Goal: Communication & Community: Participate in discussion

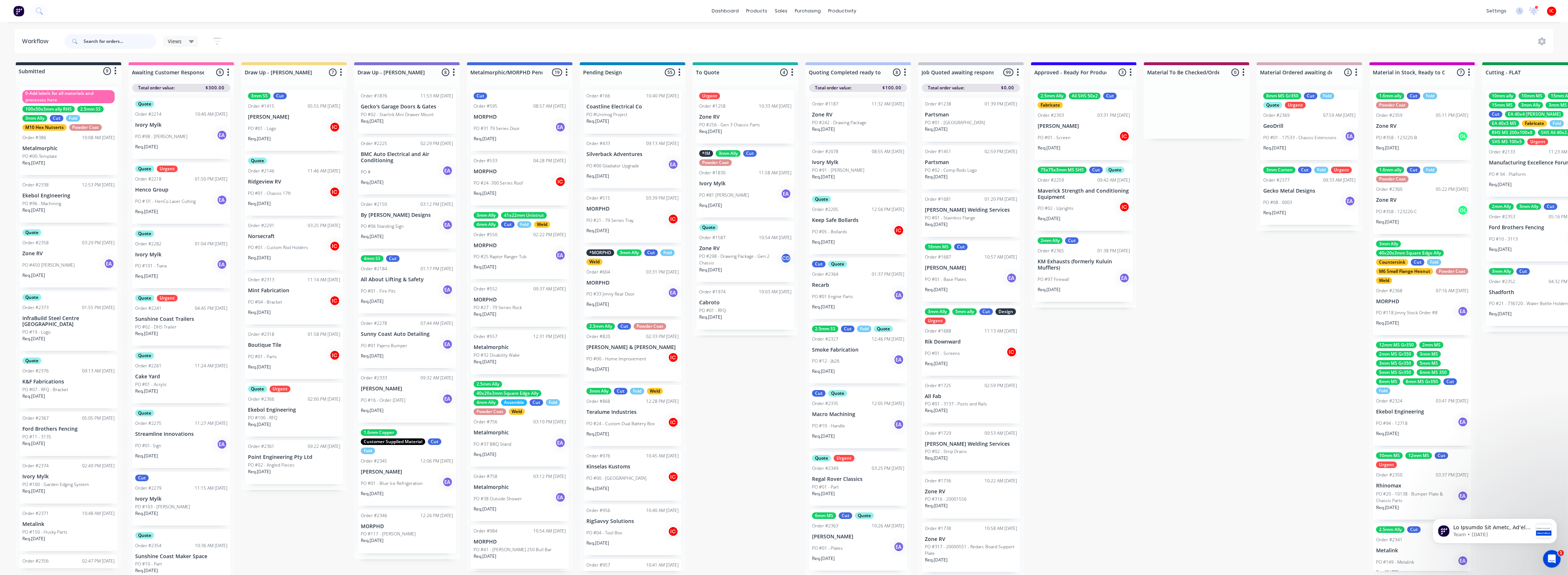
click at [121, 41] on input "text" at bounding box center [119, 41] width 73 height 15
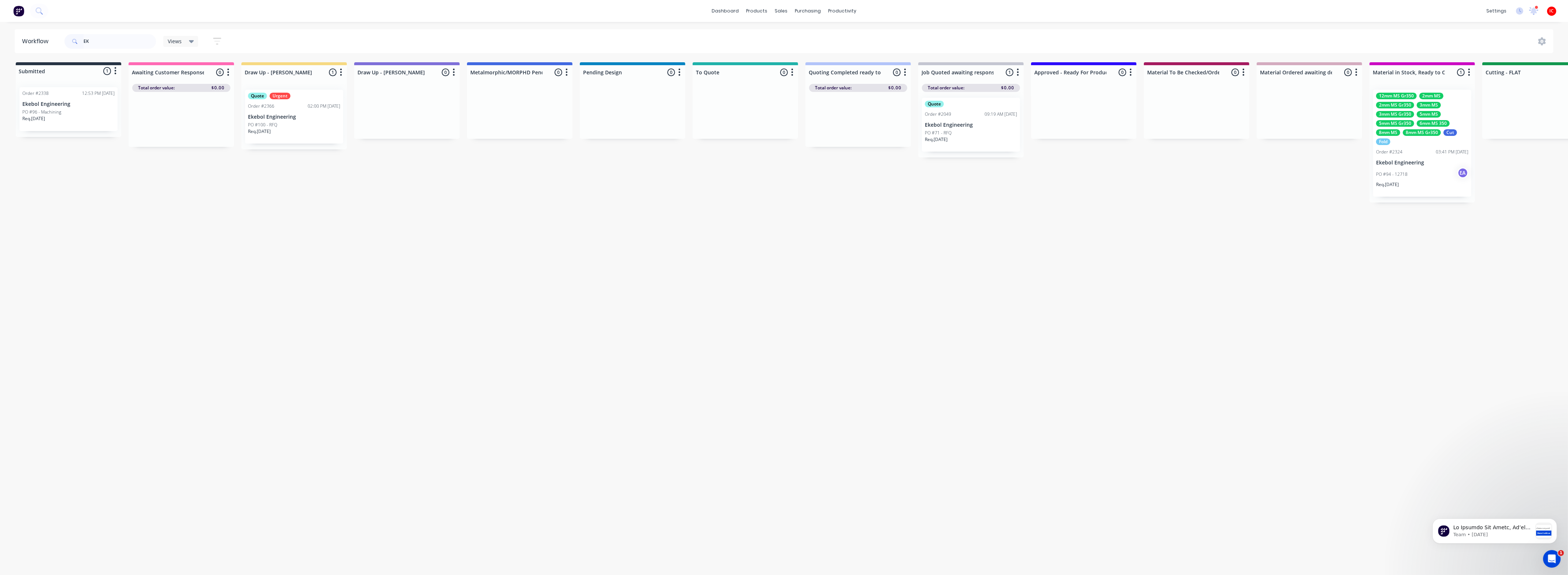
click at [298, 114] on p "Ekebol Engineering" at bounding box center [294, 116] width 92 height 6
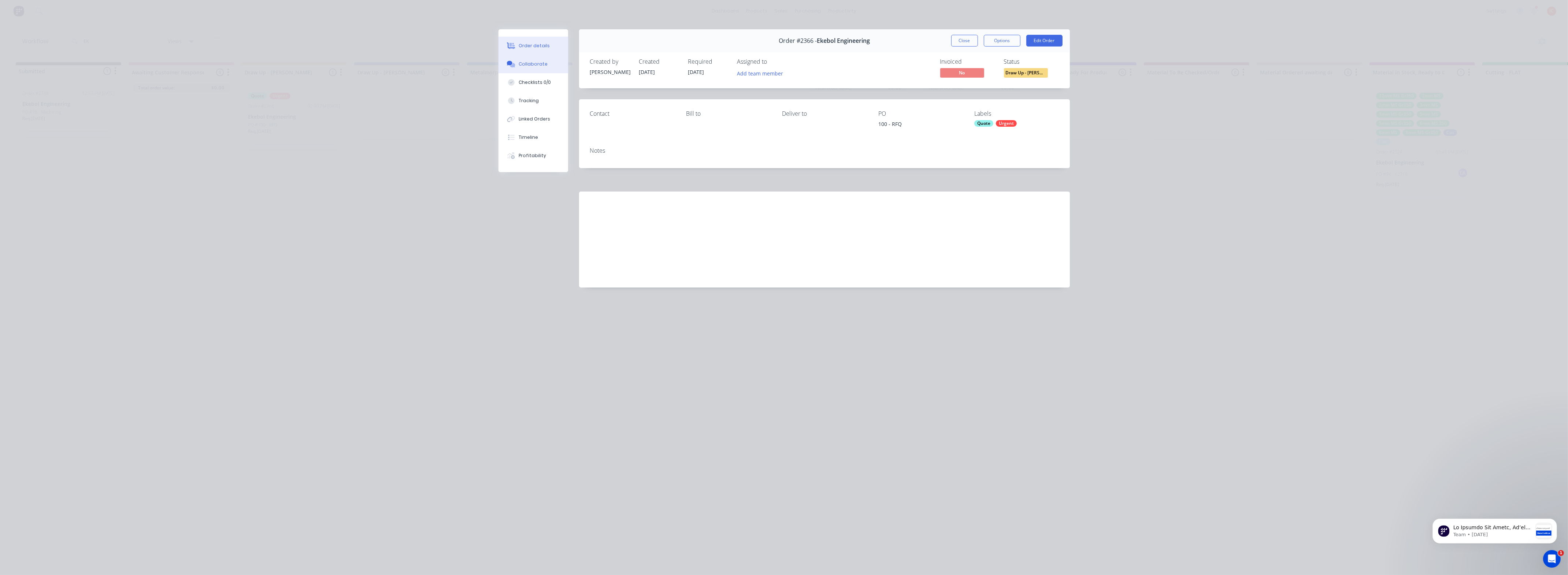
click at [550, 66] on button "Collaborate" at bounding box center [533, 64] width 70 height 18
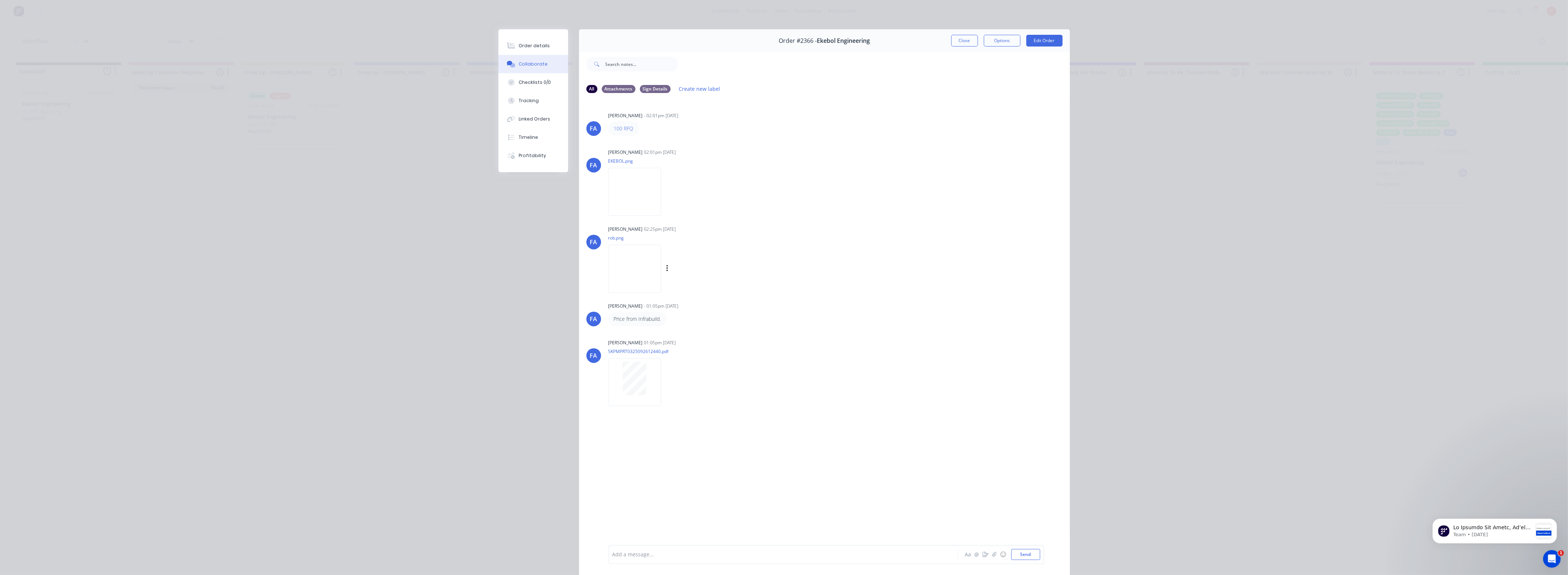
click at [658, 286] on img at bounding box center [634, 269] width 53 height 48
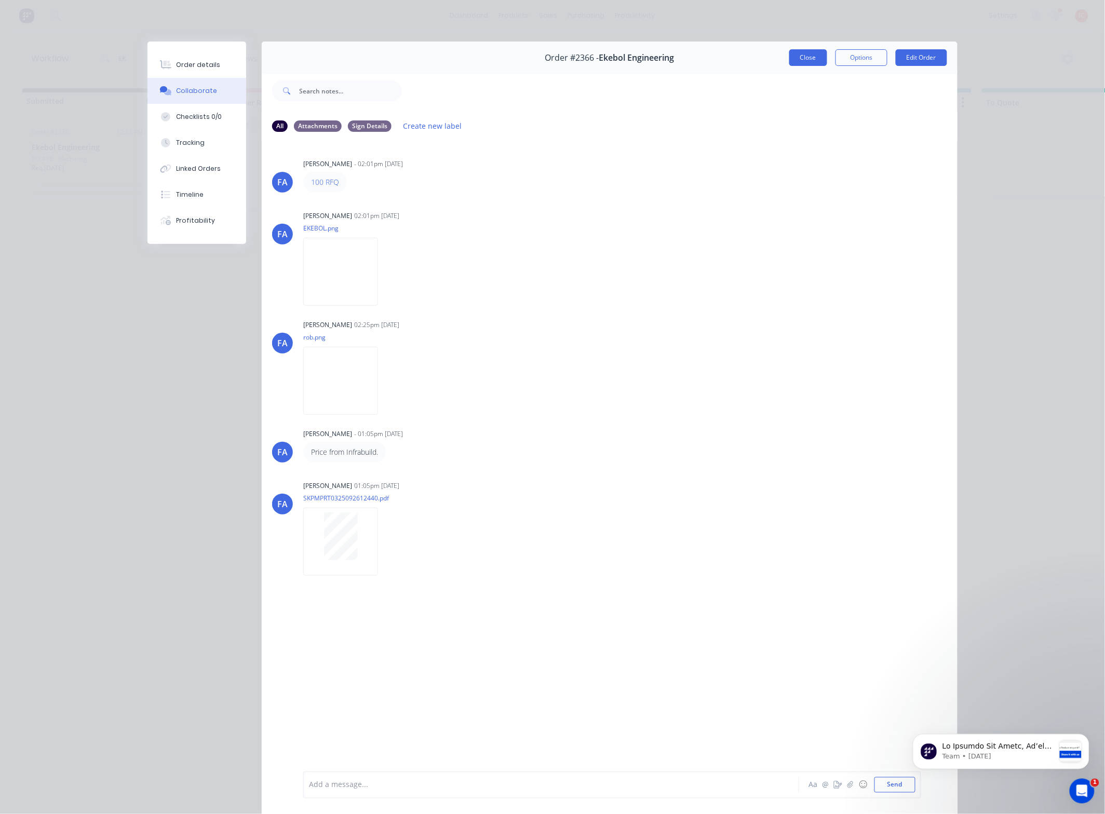
click at [802, 58] on button "Close" at bounding box center [808, 57] width 38 height 17
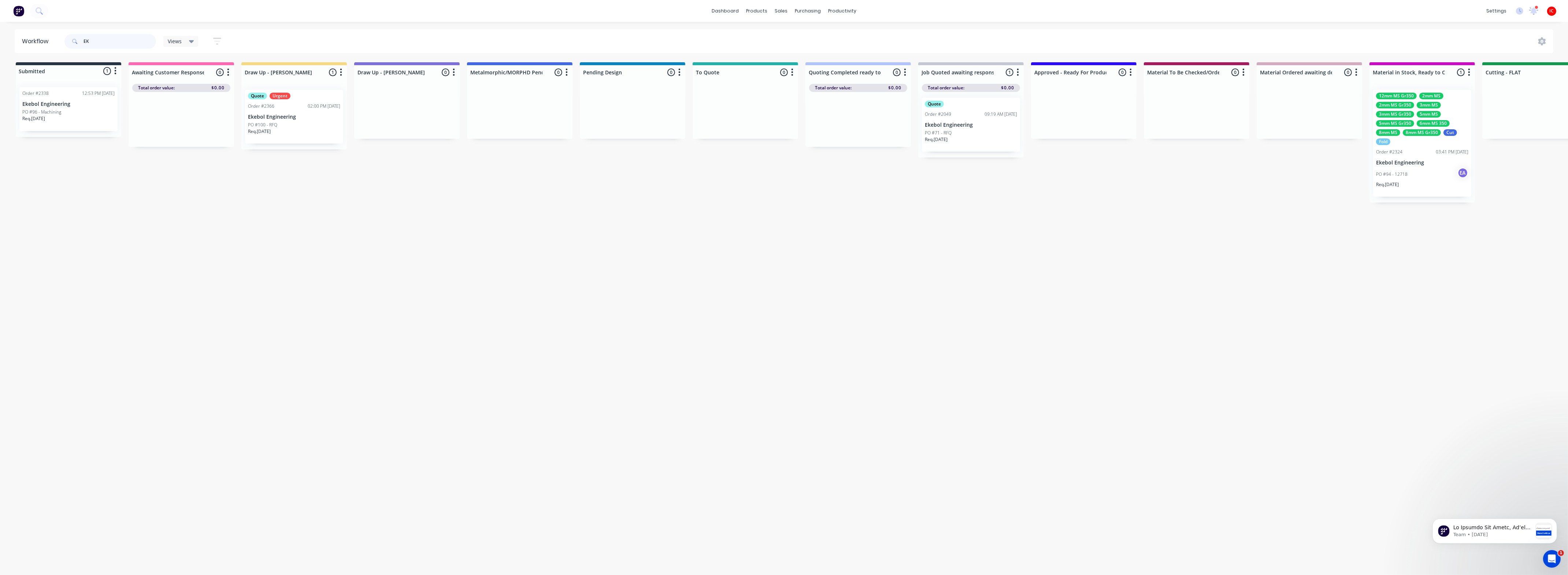
drag, startPoint x: 118, startPoint y: 35, endPoint x: 85, endPoint y: 37, distance: 33.1
click at [85, 37] on input "EK" at bounding box center [119, 41] width 73 height 15
type input "E"
type input "mar"
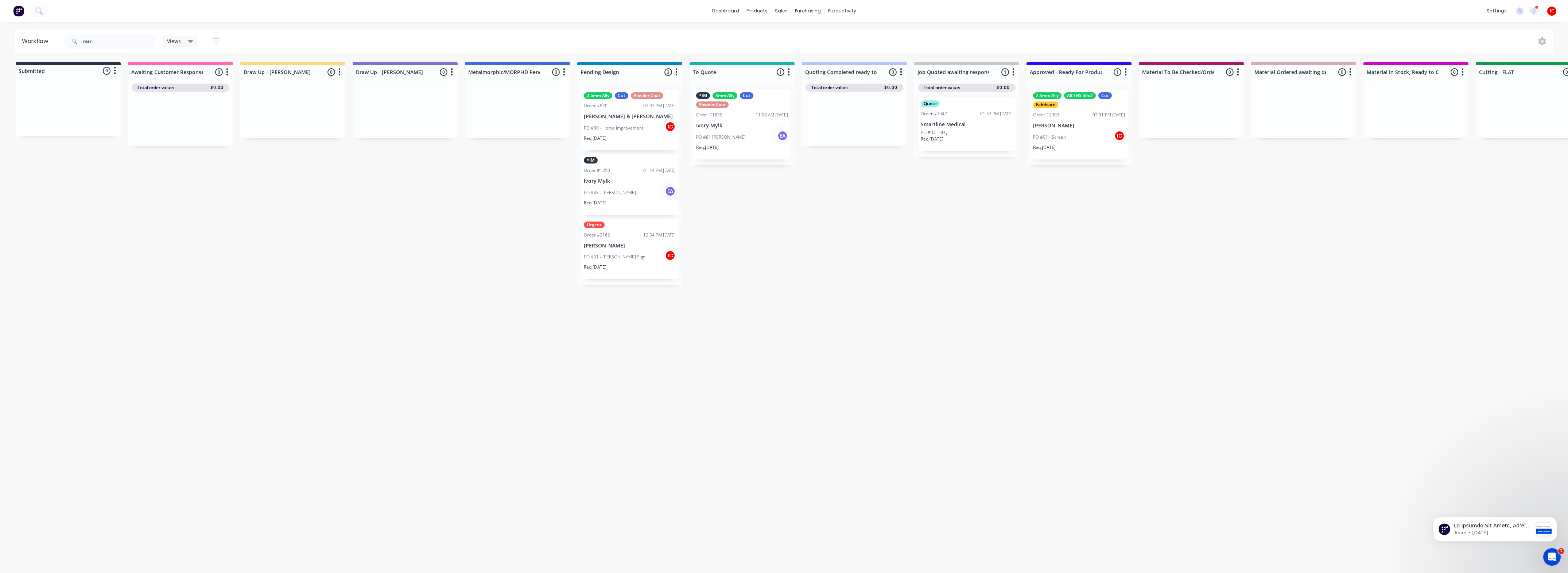
drag, startPoint x: 361, startPoint y: 227, endPoint x: 365, endPoint y: 221, distance: 7.2
click at [361, 227] on div "Submitted 0 Status colour #273444 hex #273444 Save Cancel Summaries Total order…" at bounding box center [1501, 228] width 3014 height 333
click at [101, 41] on input "mar" at bounding box center [119, 41] width 72 height 15
click at [687, 121] on div "2.5mm Ally Ali SHS 50x2 Cut Fabricate Order #2303 03:31 PM [DATE] [PERSON_NAME]…" at bounding box center [1078, 124] width 98 height 70
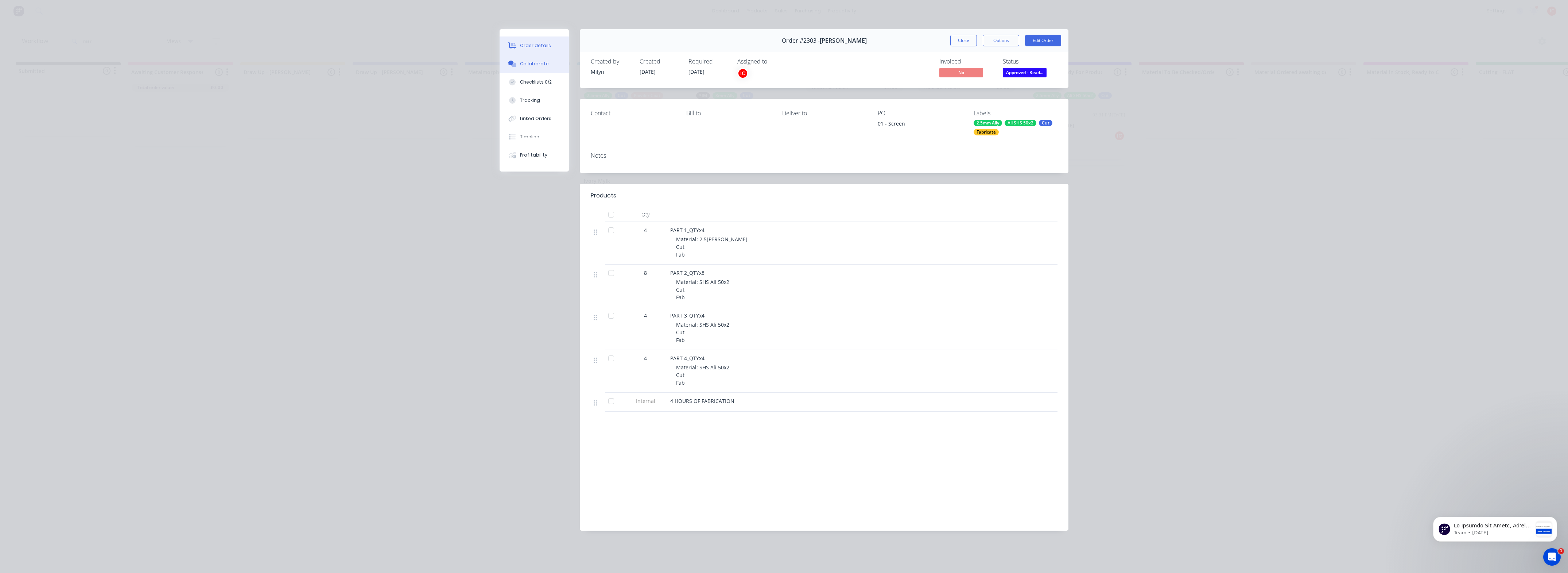
click at [544, 64] on div "Collaborate" at bounding box center [534, 63] width 29 height 6
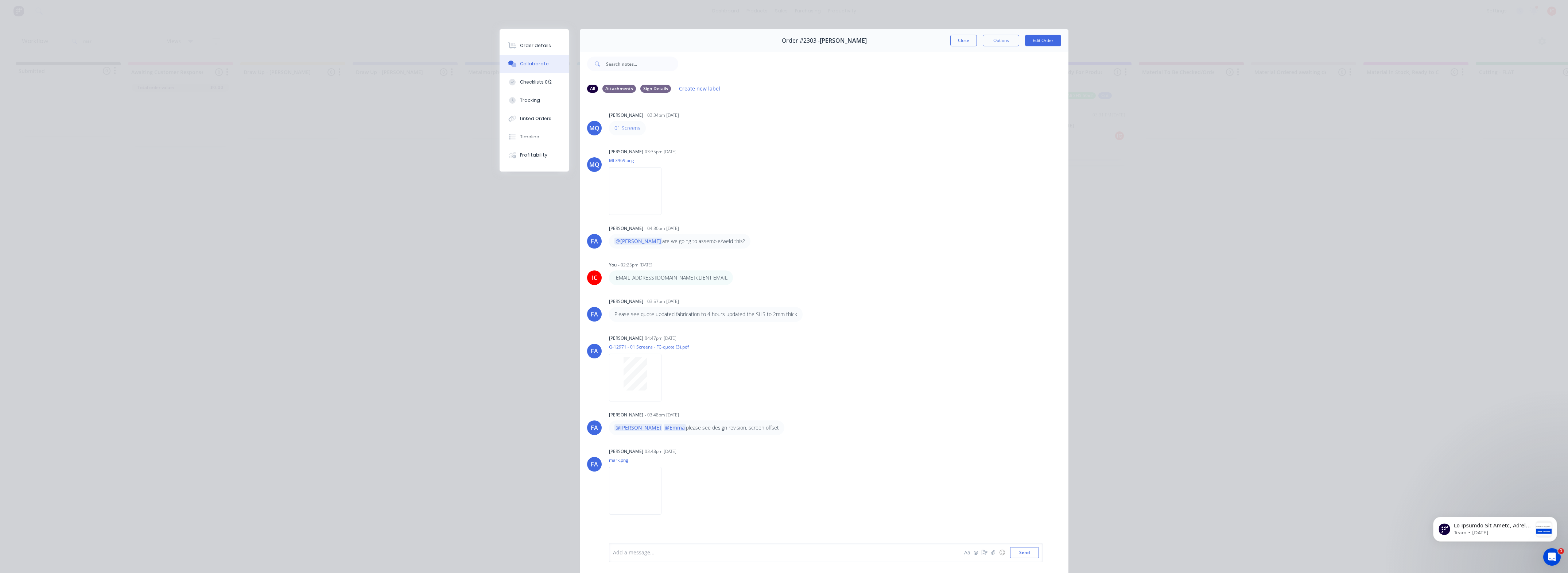
click at [687, 308] on div at bounding box center [773, 553] width 319 height 8
click at [687, 308] on button "Send" at bounding box center [1024, 553] width 29 height 11
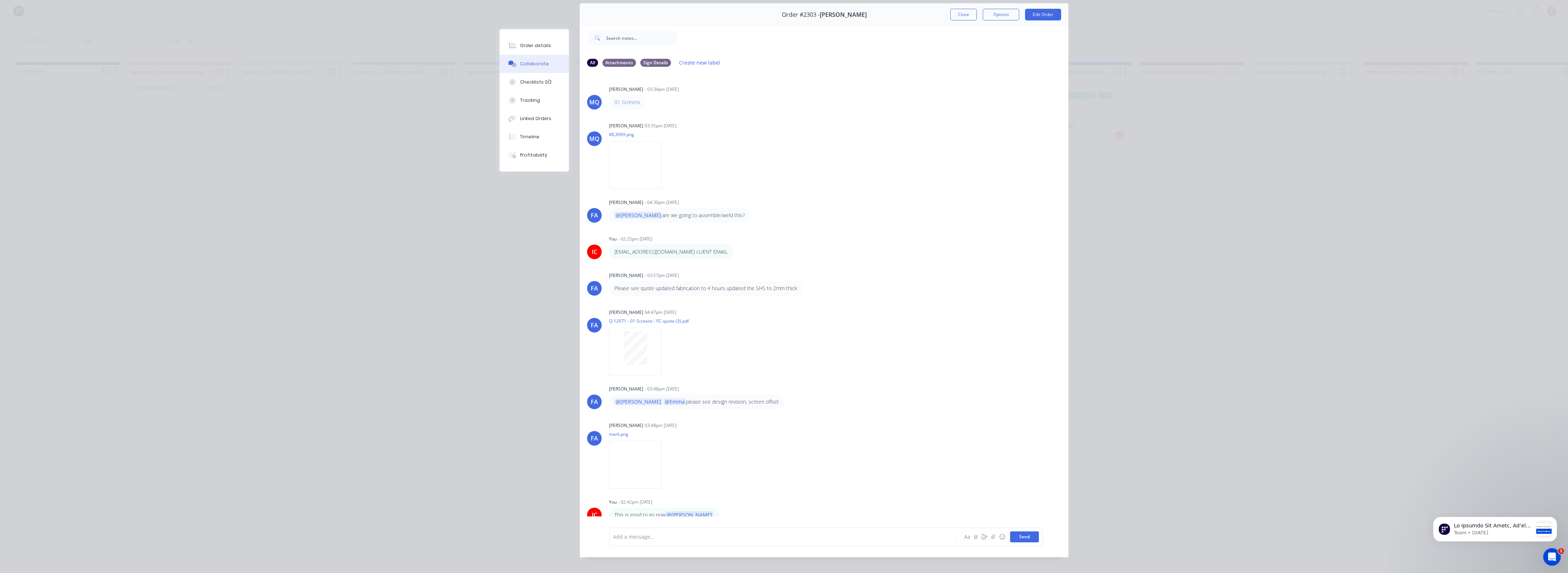
scroll to position [40, 0]
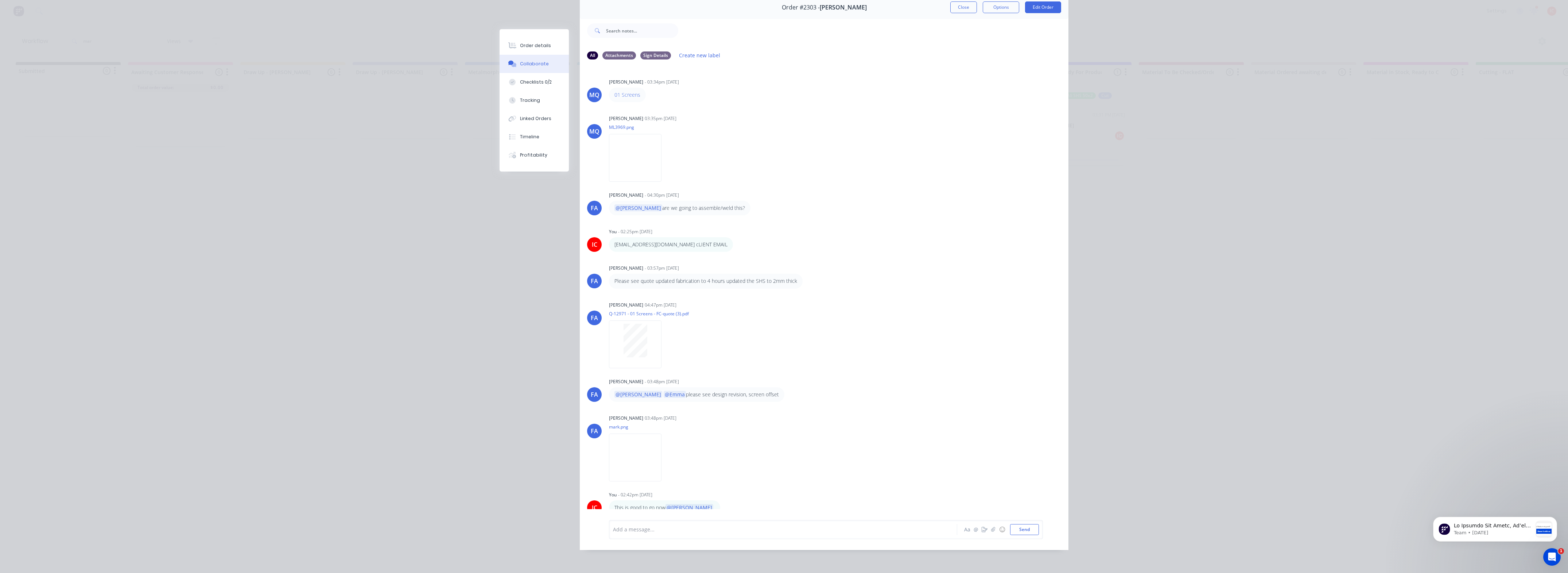
click at [687, 254] on div "Order details Collaborate Checklists 0/2 Tracking Linked Orders Timeline Profit…" at bounding box center [784, 286] width 1568 height 573
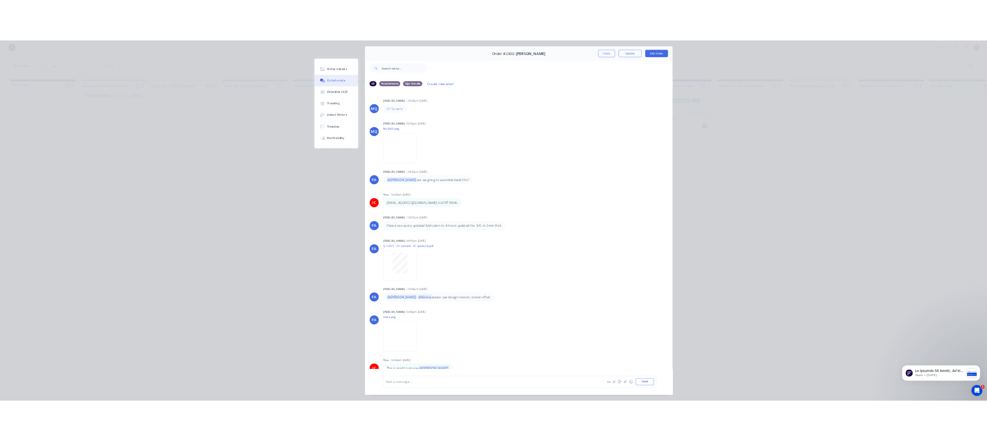
scroll to position [0, 0]
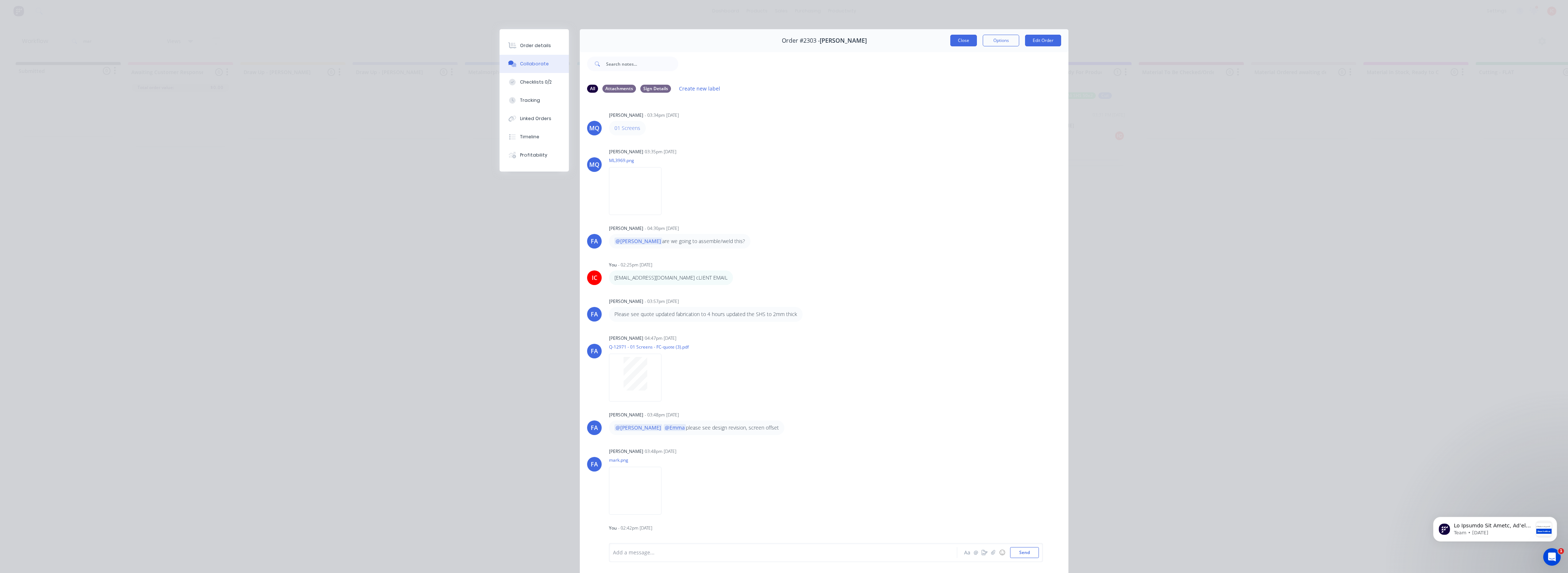
click at [687, 40] on button "Close" at bounding box center [964, 40] width 27 height 12
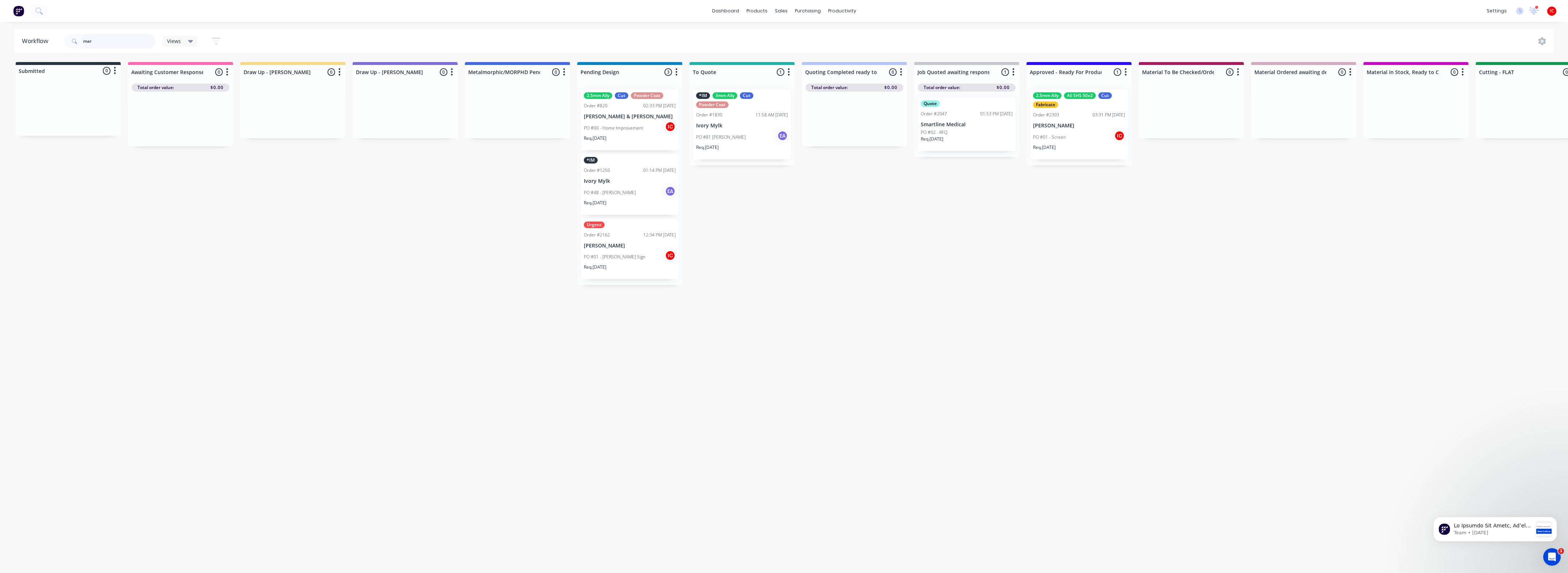
drag, startPoint x: 108, startPoint y: 42, endPoint x: 26, endPoint y: 41, distance: 82.0
click at [27, 42] on header "Workflow mar Views Save new view None (Default) edit [PERSON_NAME] edit [PERSON…" at bounding box center [784, 41] width 1539 height 24
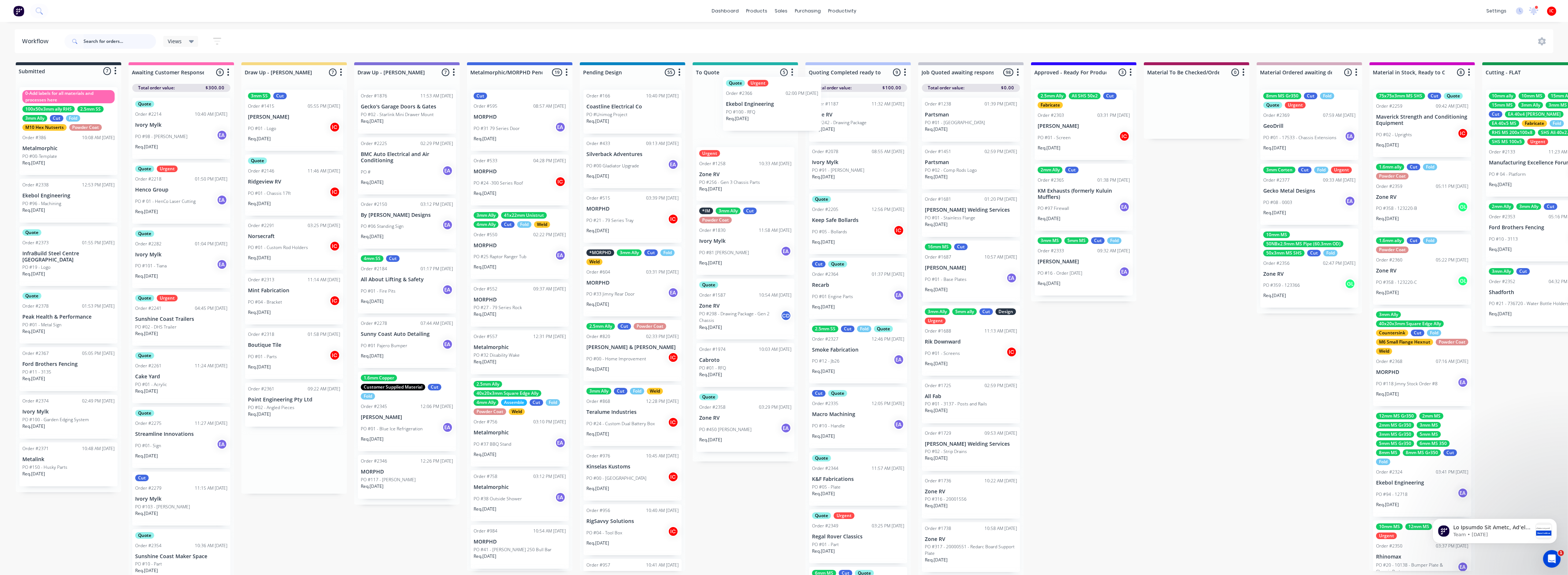
drag, startPoint x: 297, startPoint y: 409, endPoint x: 730, endPoint y: 118, distance: 521.7
click at [690, 107] on div "Submitted 7 Status colour #273444 hex #273444 Save Cancel Summaries Total order…" at bounding box center [1508, 320] width 3027 height 516
click at [690, 110] on div "Quote Urgent Order #2366 02:00 PM [DATE] Ekebol Engineering PO #100 - RFQ Req. …" at bounding box center [745, 116] width 98 height 54
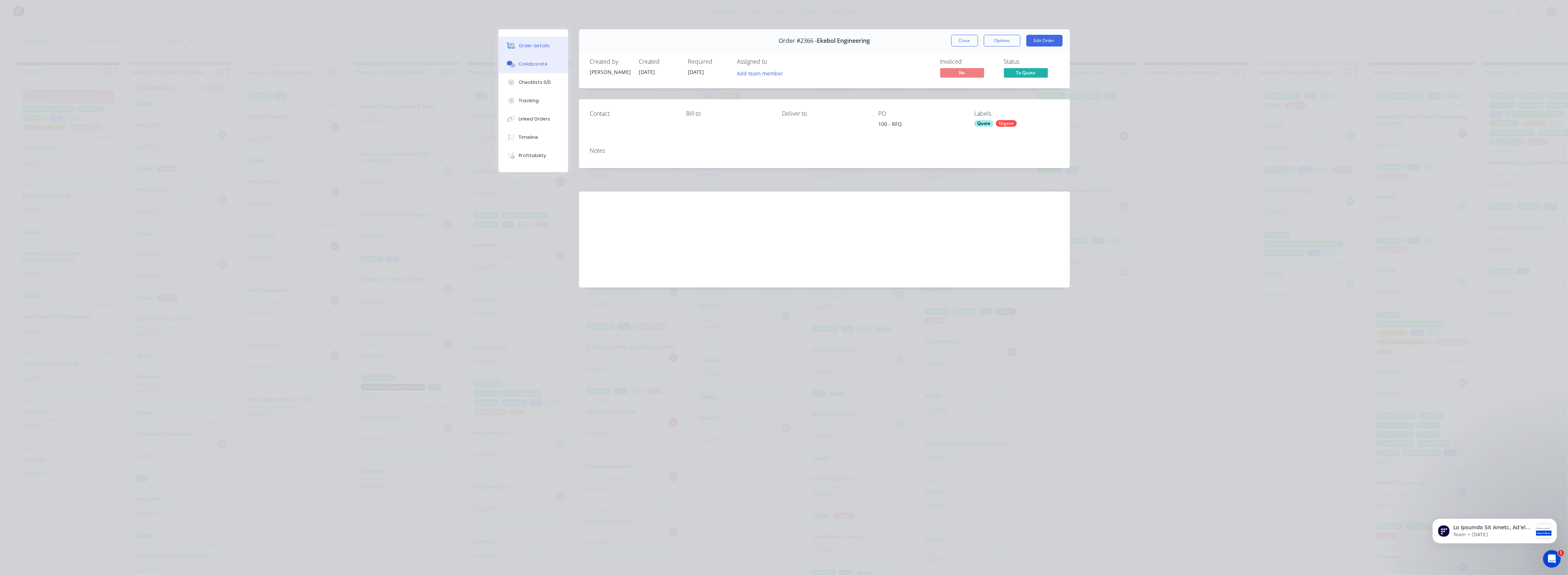
click at [544, 62] on div "Collaborate" at bounding box center [533, 63] width 29 height 6
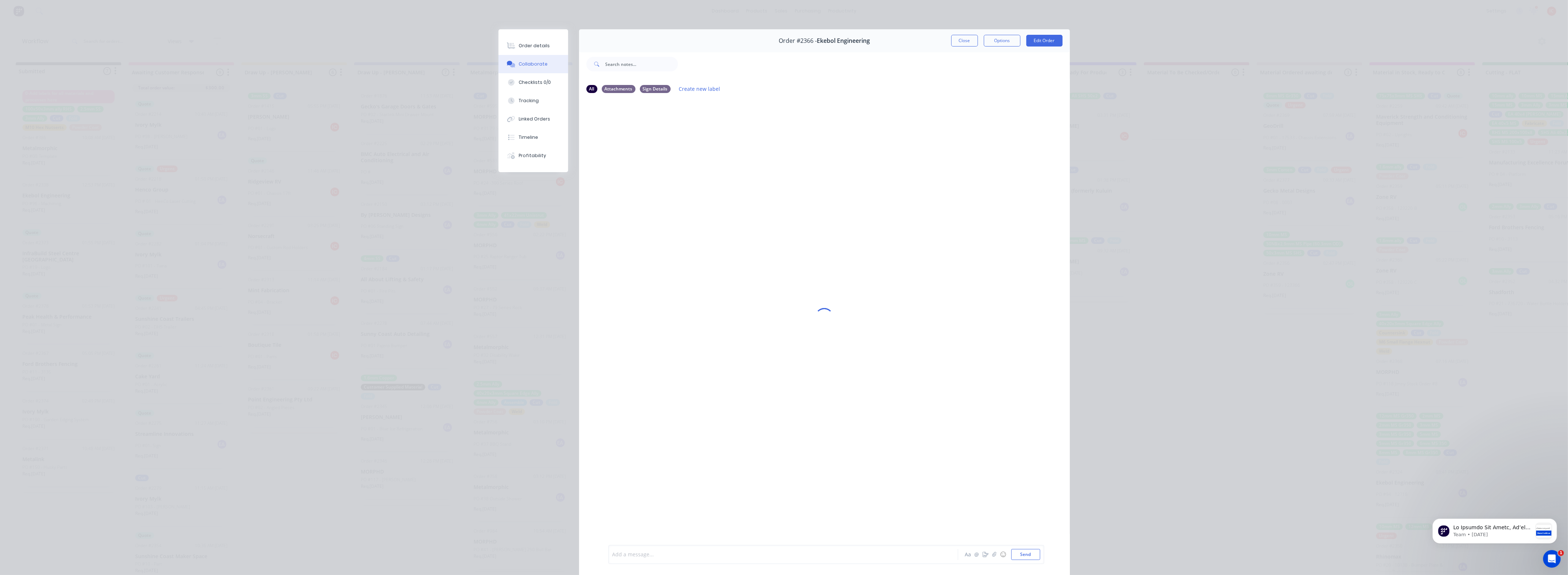
click at [690, 309] on div at bounding box center [773, 555] width 320 height 8
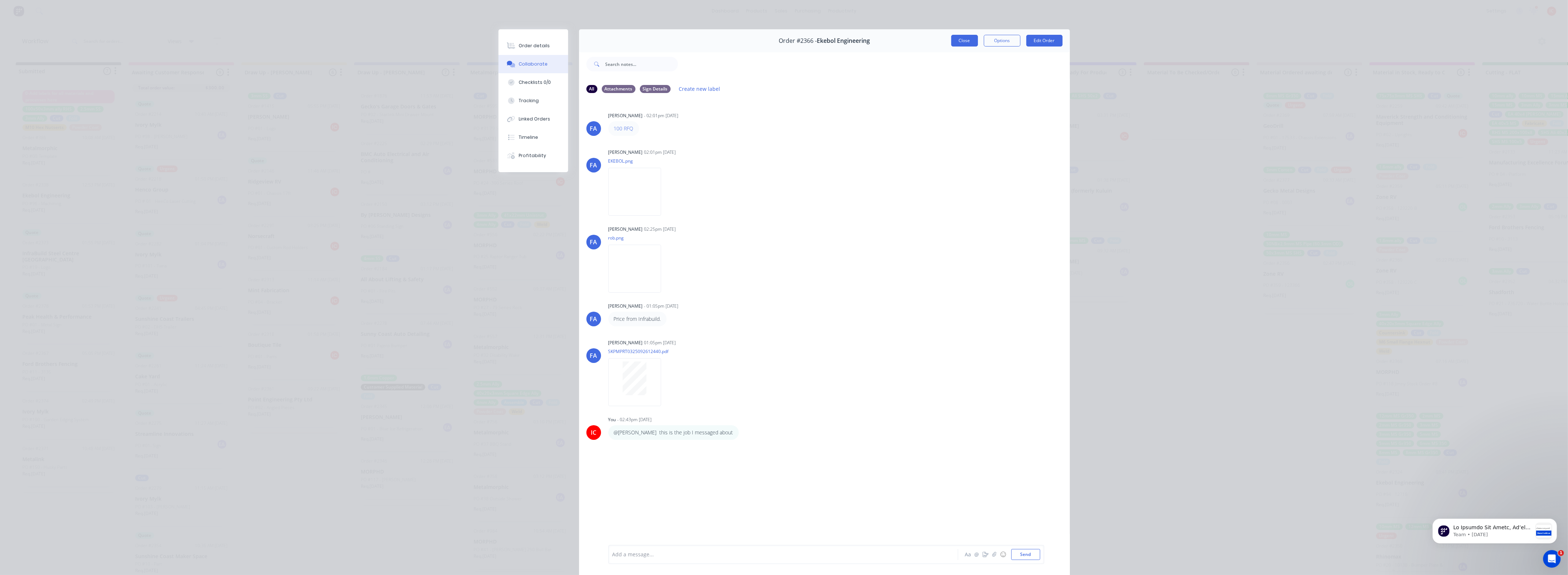
click at [690, 39] on button "Close" at bounding box center [965, 40] width 27 height 12
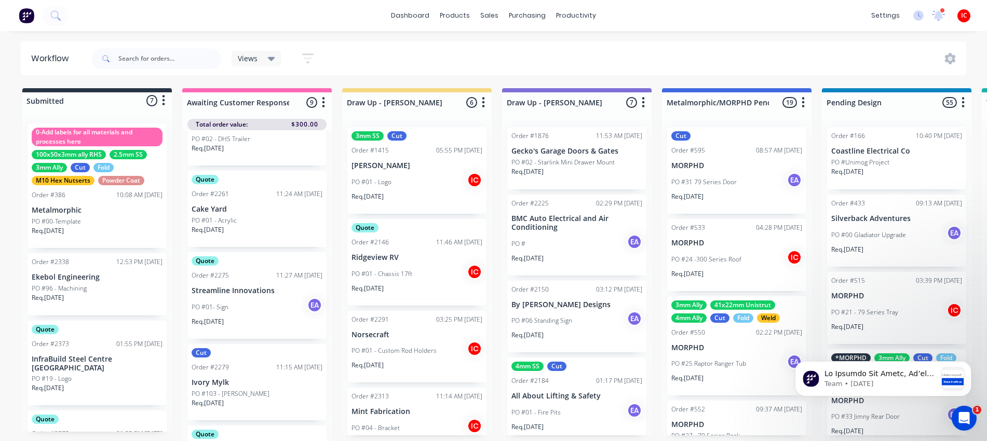
scroll to position [168, 0]
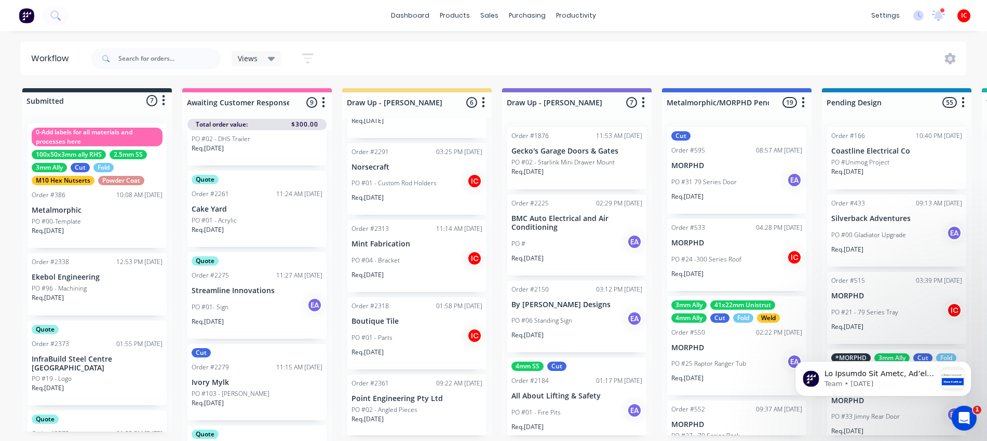
click at [412, 346] on div "PO #01 - Parts IC" at bounding box center [416, 338] width 131 height 20
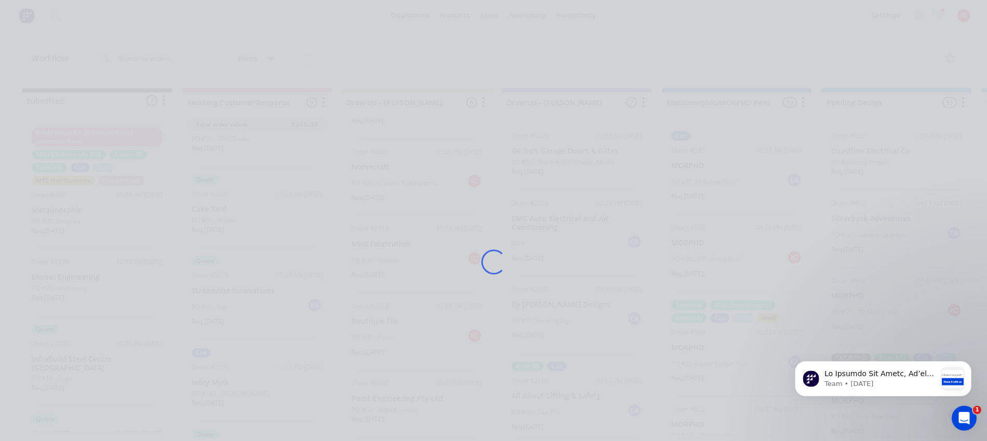
click at [412, 330] on div "Loading..." at bounding box center [493, 262] width 830 height 441
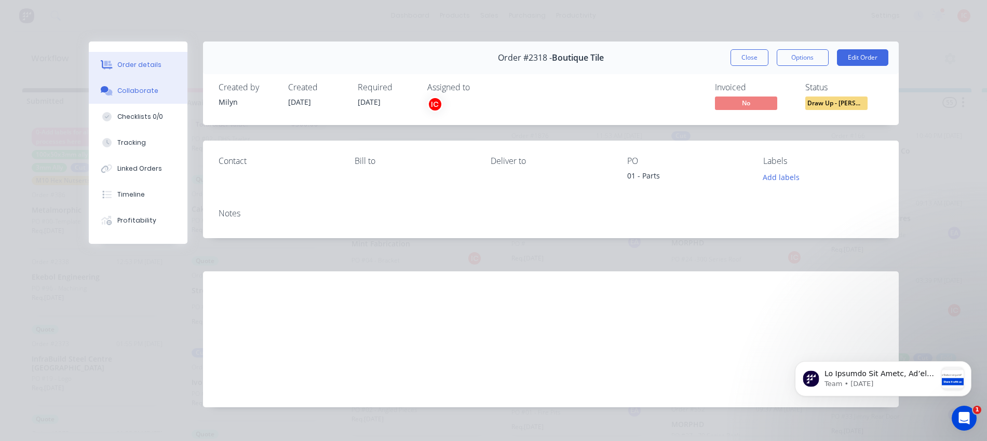
click at [133, 99] on button "Collaborate" at bounding box center [138, 91] width 99 height 26
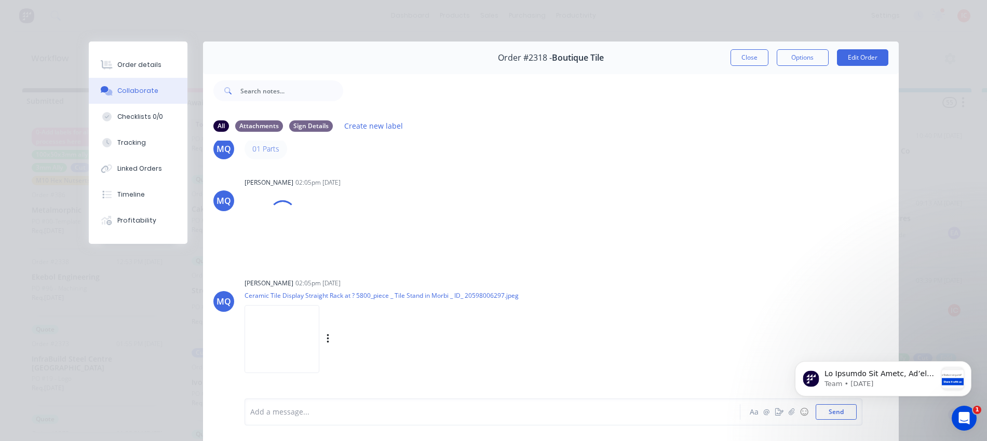
scroll to position [47, 0]
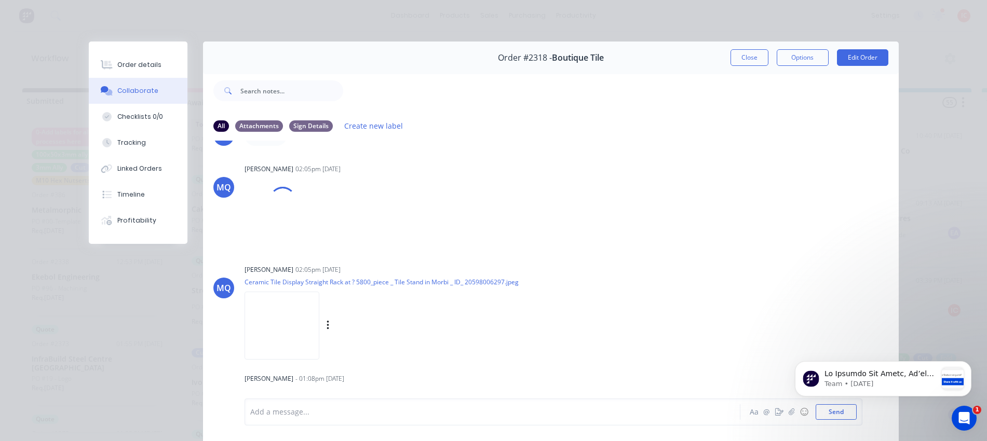
click at [281, 328] on img at bounding box center [281, 326] width 75 height 68
click at [280, 197] on img at bounding box center [281, 217] width 75 height 68
click at [269, 329] on img at bounding box center [281, 326] width 75 height 68
click at [275, 226] on img at bounding box center [281, 217] width 75 height 68
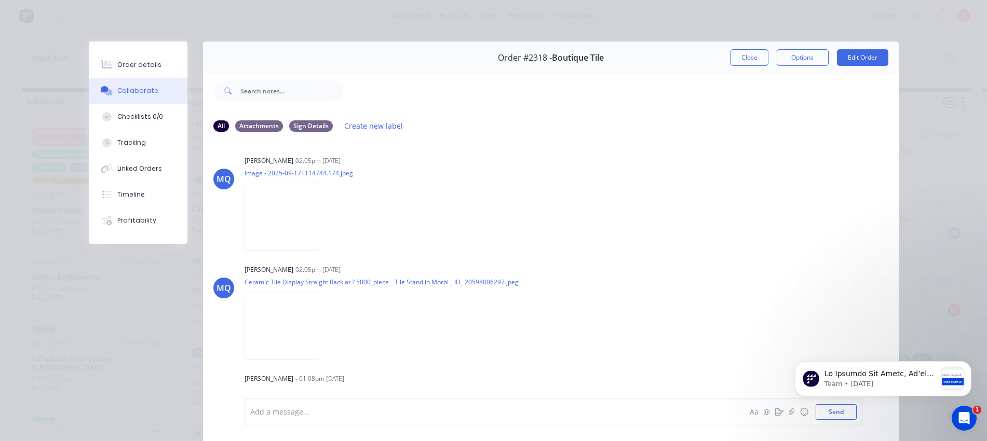
click at [433, 411] on div at bounding box center [478, 412] width 454 height 11
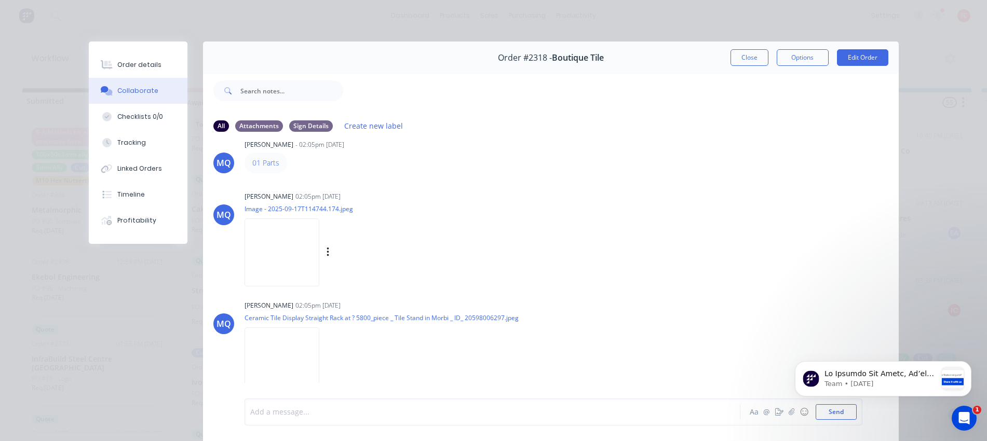
scroll to position [0, 0]
